Goal: Task Accomplishment & Management: Manage account settings

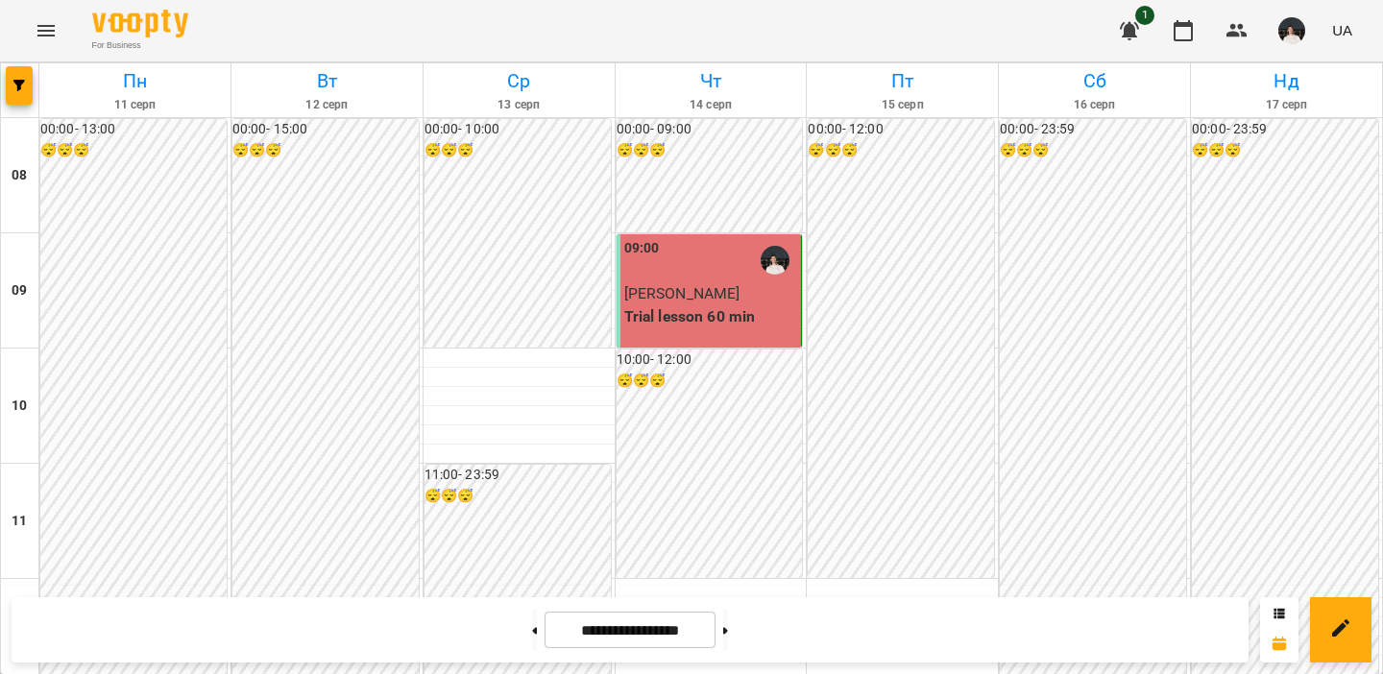
scroll to position [1105, 0]
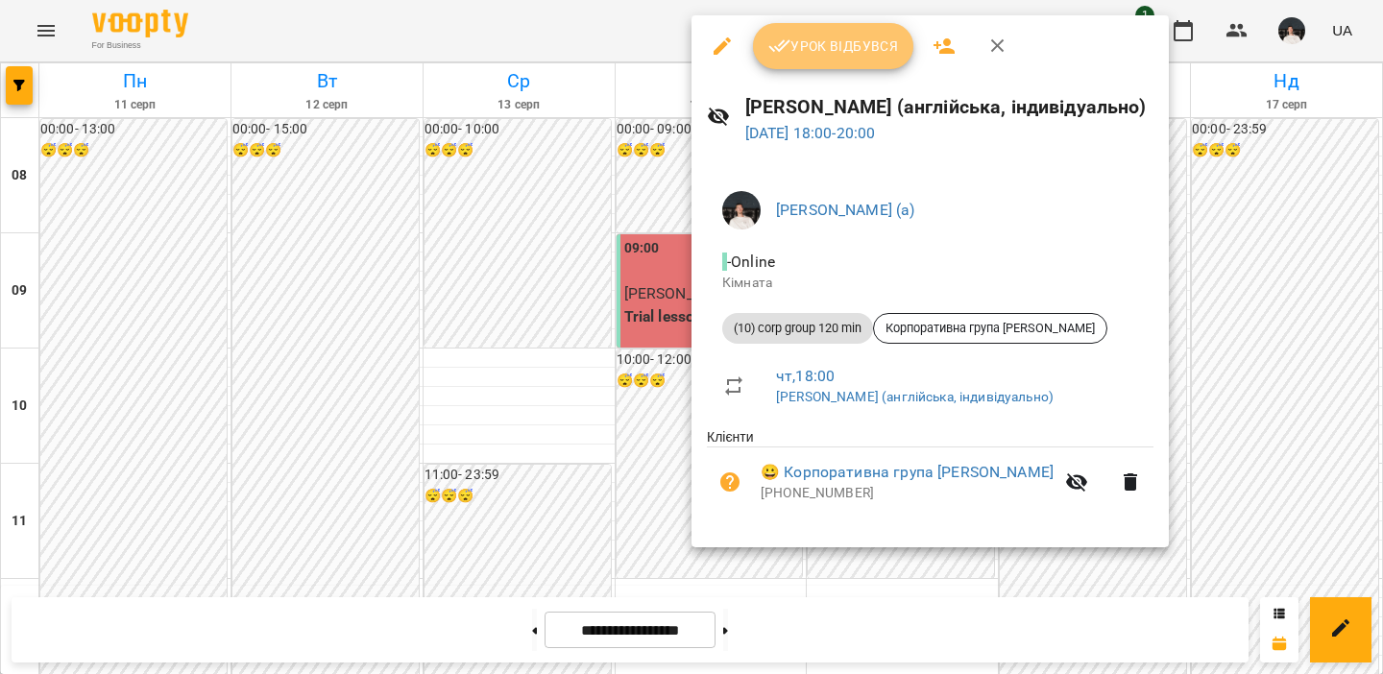
click at [810, 29] on button "Урок відбувся" at bounding box center [833, 46] width 161 height 46
click at [810, 45] on span "Урок відбувся" at bounding box center [833, 46] width 131 height 23
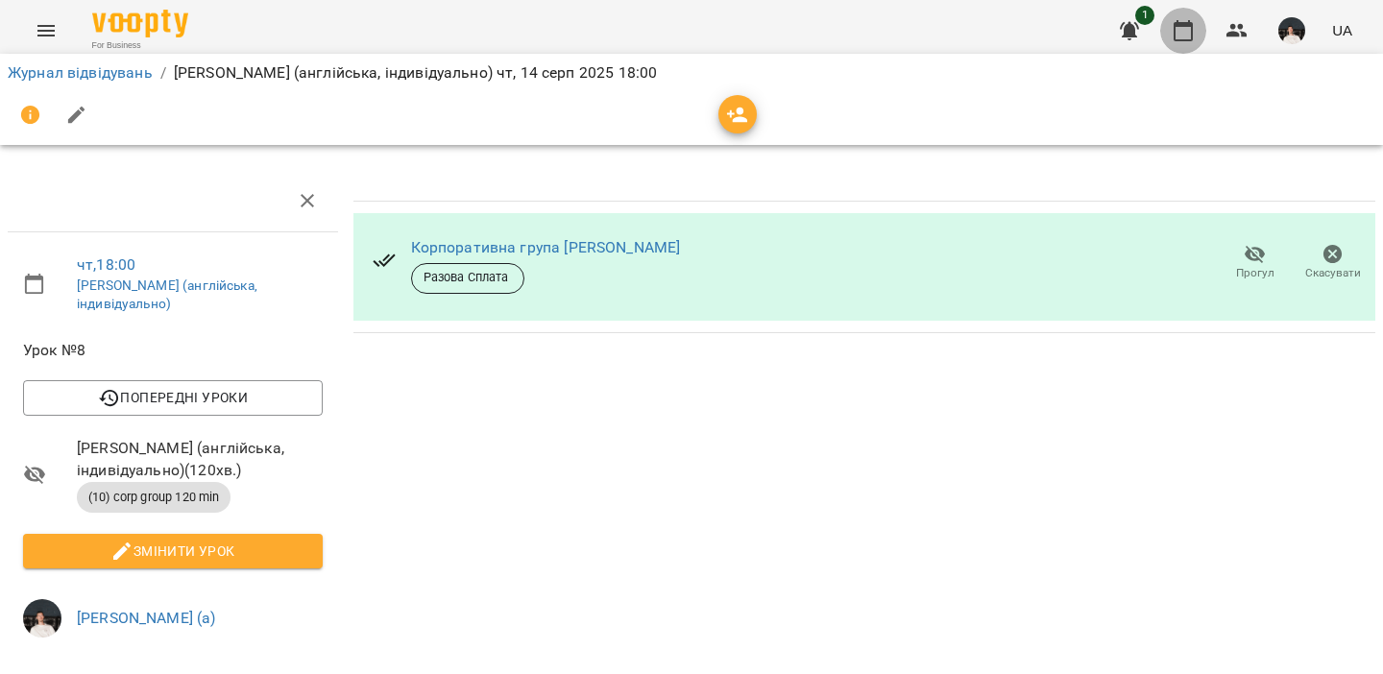
click at [1175, 33] on icon "button" at bounding box center [1182, 30] width 19 height 21
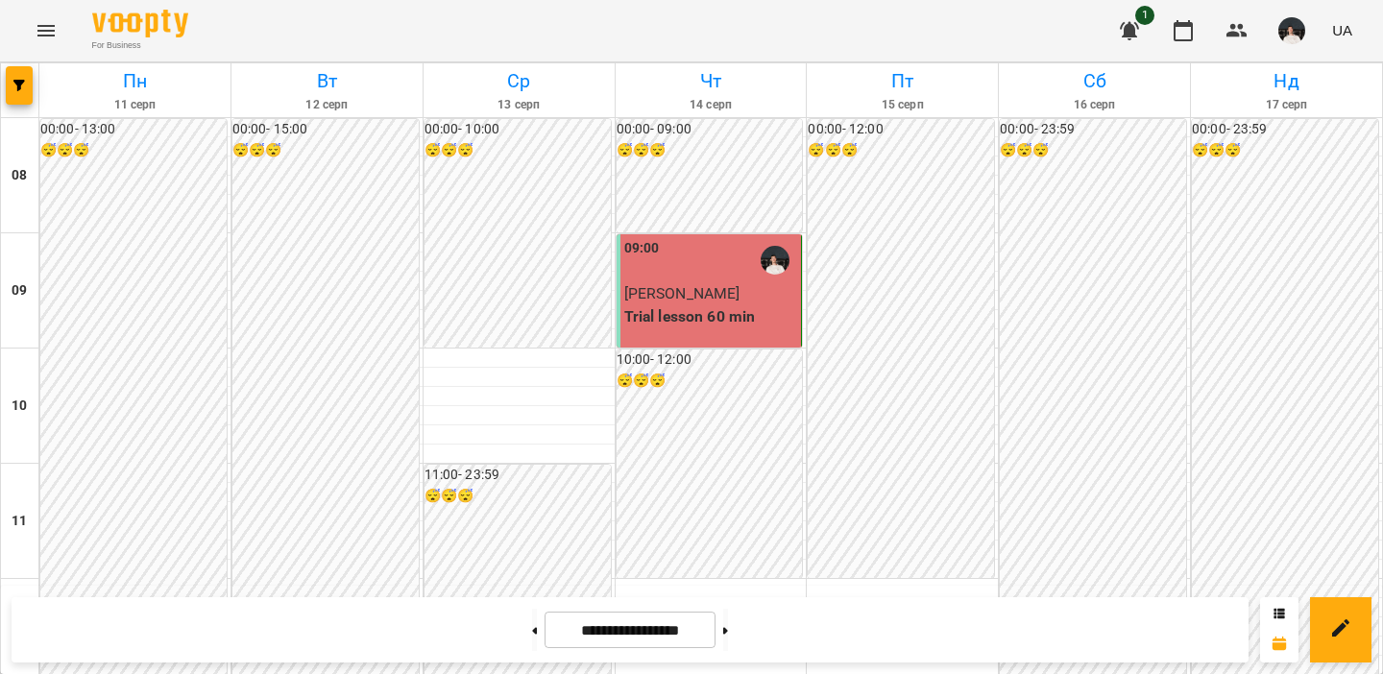
scroll to position [1178, 0]
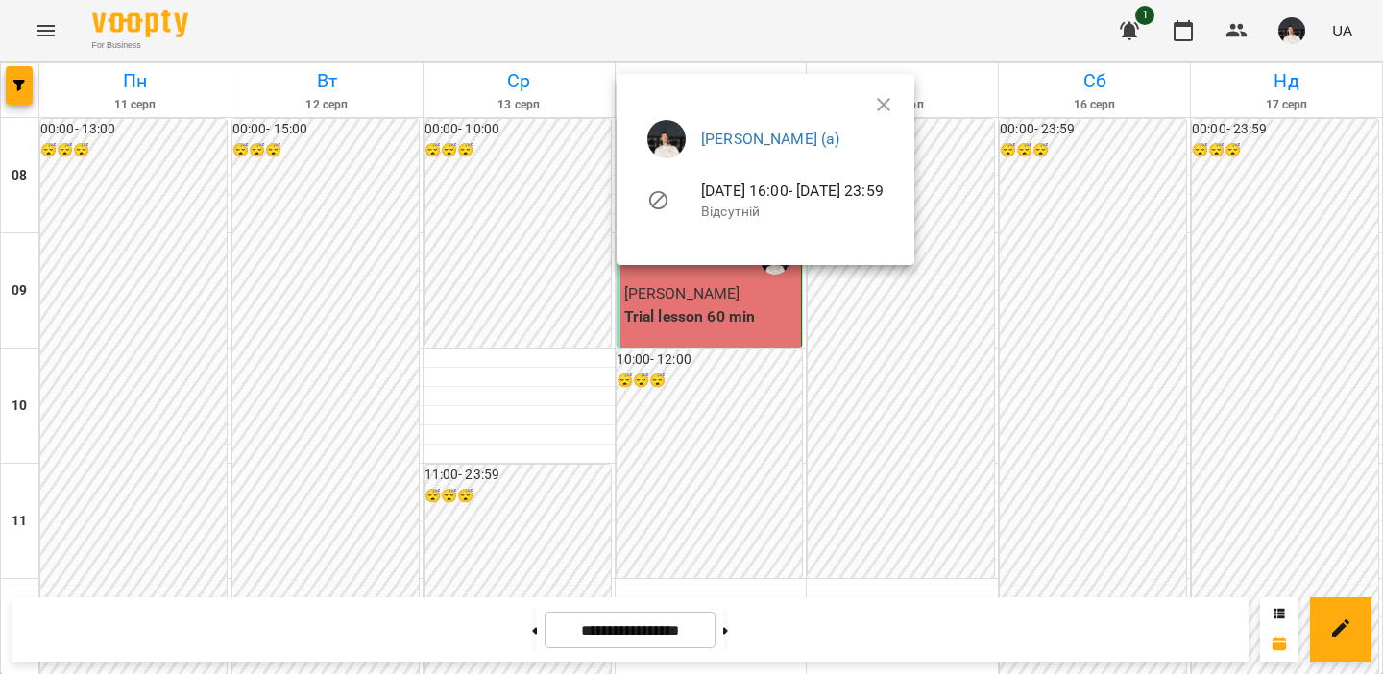
click at [493, 359] on div at bounding box center [691, 337] width 1383 height 674
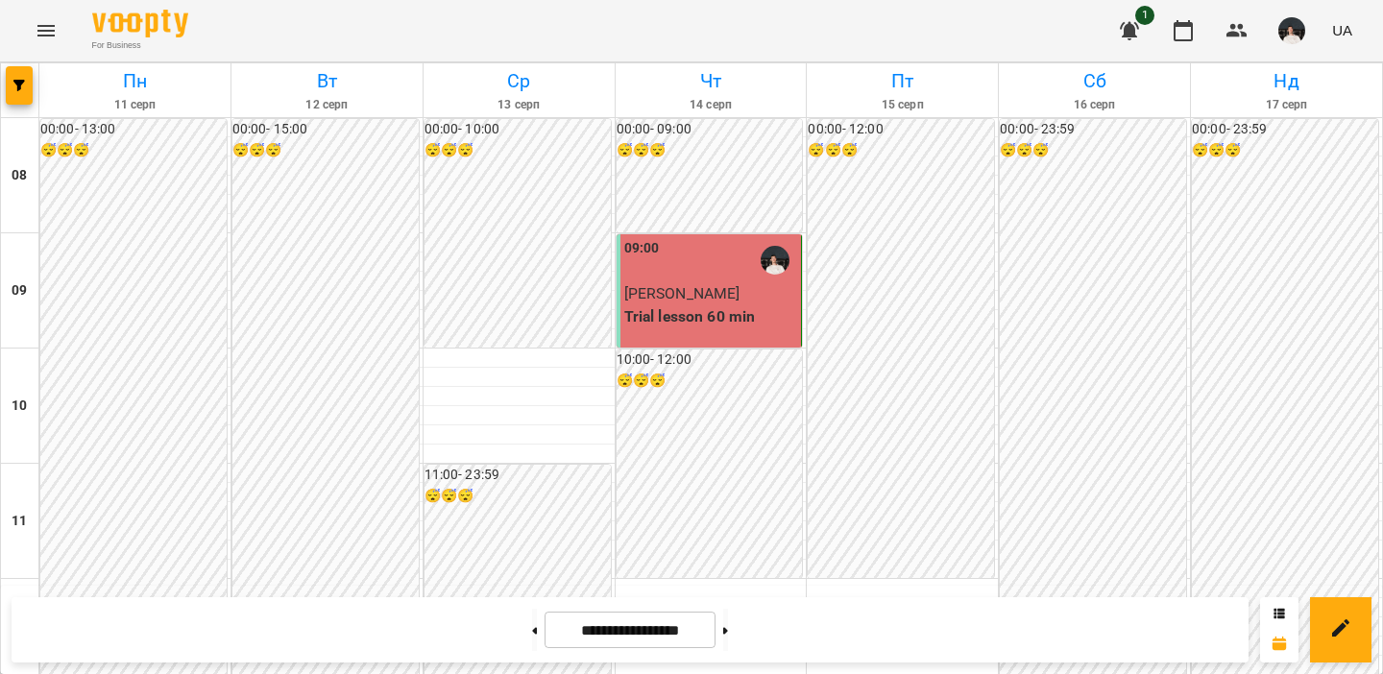
scroll to position [1198, 0]
